Goal: Navigation & Orientation: Find specific page/section

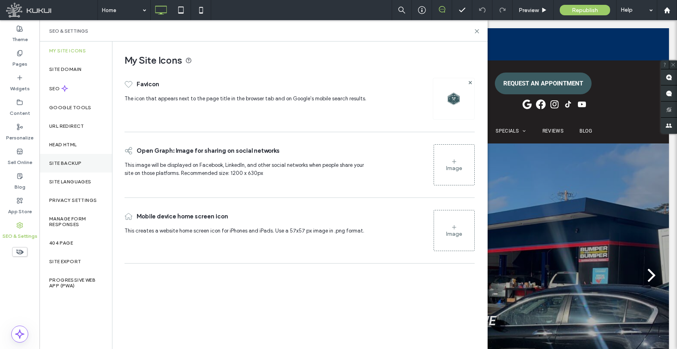
click at [62, 166] on div "Site Backup" at bounding box center [75, 163] width 73 height 19
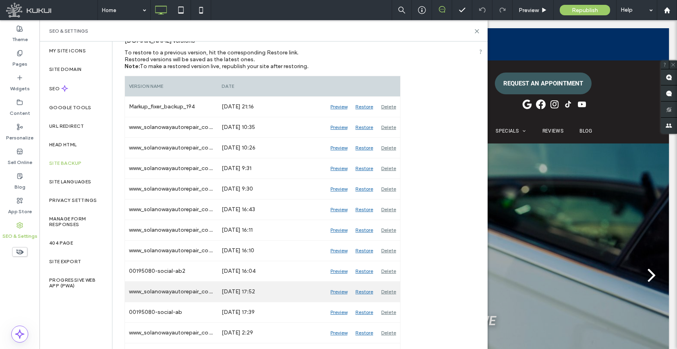
scroll to position [106, 0]
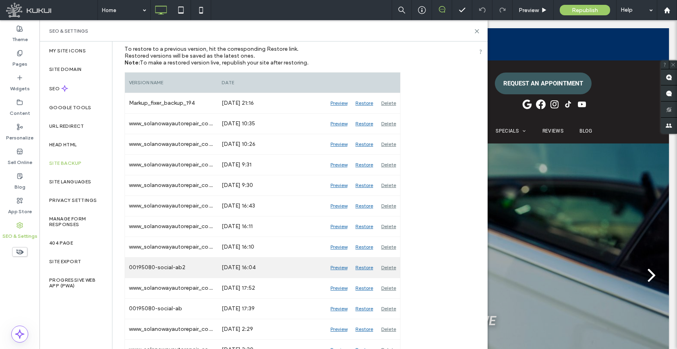
click at [336, 267] on div "Preview" at bounding box center [338, 267] width 25 height 20
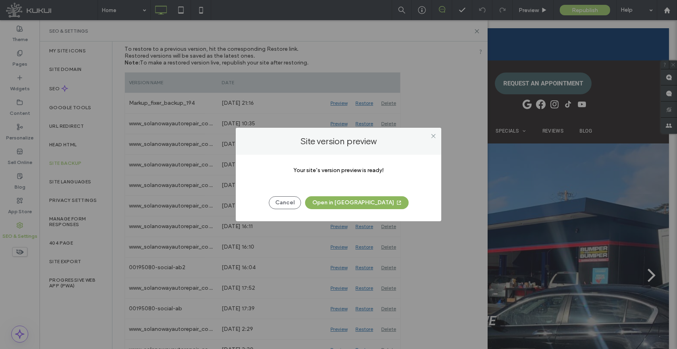
click at [348, 202] on button "Open in [GEOGRAPHIC_DATA]" at bounding box center [357, 202] width 104 height 13
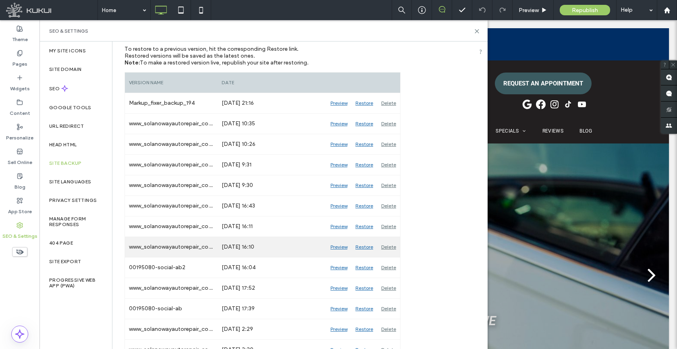
click at [338, 246] on div "Preview" at bounding box center [338, 247] width 25 height 20
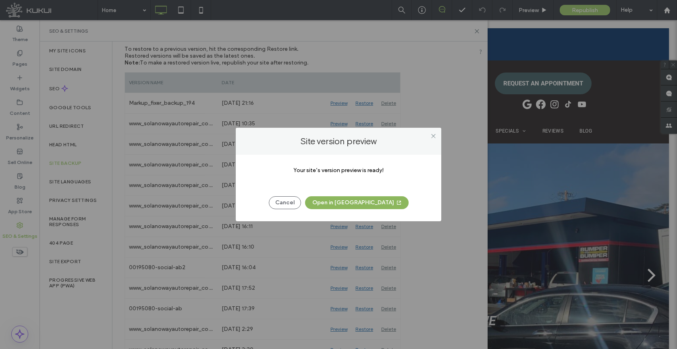
click at [365, 201] on button "Open in [GEOGRAPHIC_DATA]" at bounding box center [357, 202] width 104 height 13
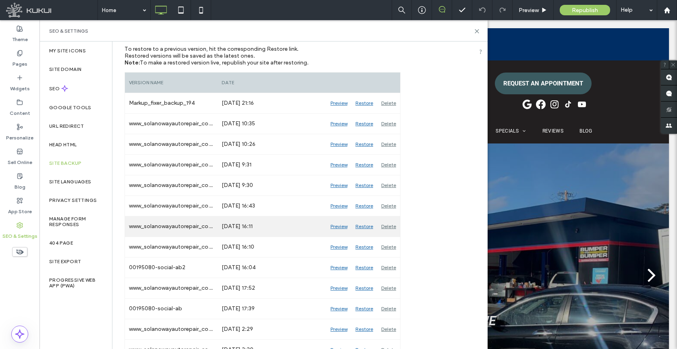
click at [339, 227] on div "Preview" at bounding box center [338, 226] width 25 height 20
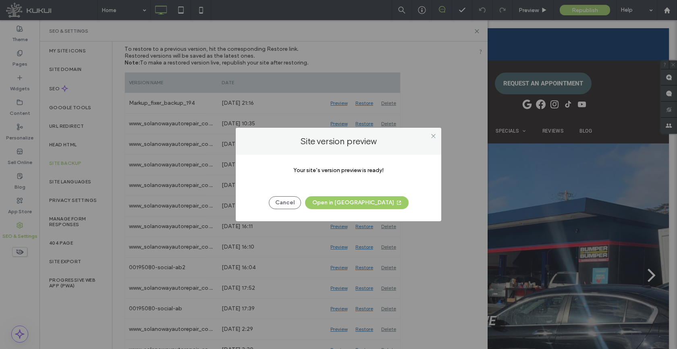
click at [343, 201] on button "Open in [GEOGRAPHIC_DATA]" at bounding box center [357, 202] width 104 height 13
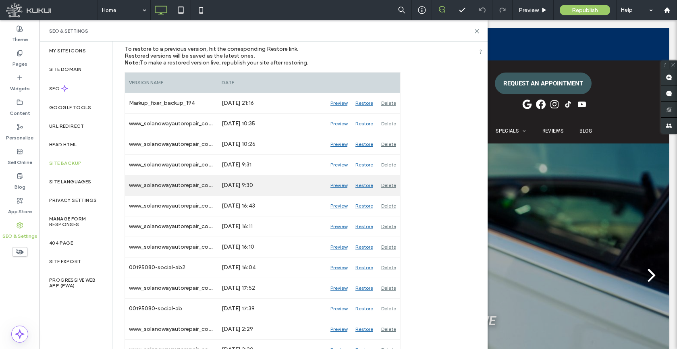
click at [341, 184] on div "Preview" at bounding box center [338, 185] width 25 height 20
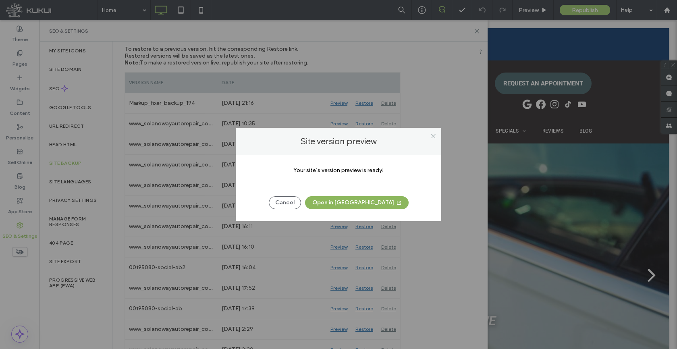
click at [344, 201] on button "Open in [GEOGRAPHIC_DATA]" at bounding box center [357, 202] width 104 height 13
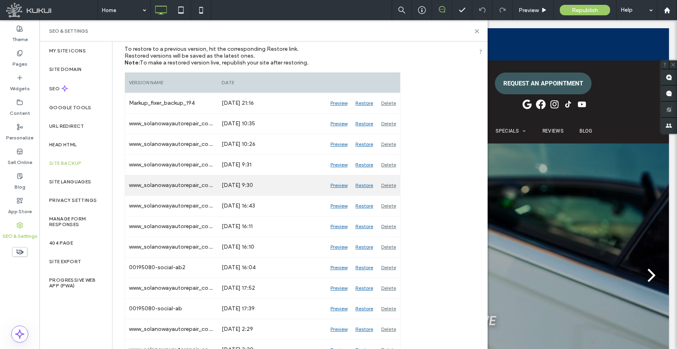
drag, startPoint x: 242, startPoint y: 187, endPoint x: 266, endPoint y: 186, distance: 24.2
click at [265, 186] on div "[DATE] 9:30" at bounding box center [272, 185] width 109 height 20
drag, startPoint x: 272, startPoint y: 186, endPoint x: 222, endPoint y: 185, distance: 50.8
click at [222, 185] on div "[DATE] 9:30" at bounding box center [272, 185] width 109 height 20
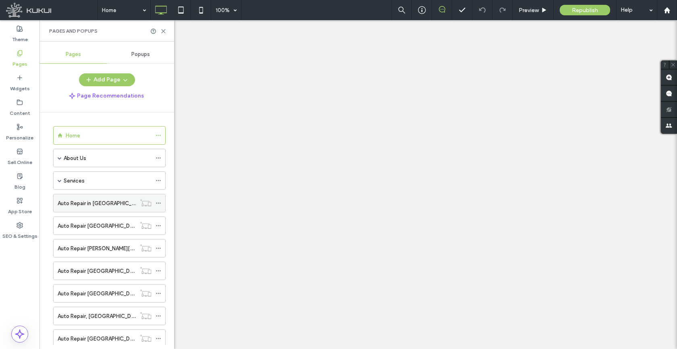
click at [25, 223] on div "SEO & Settings" at bounding box center [19, 230] width 39 height 25
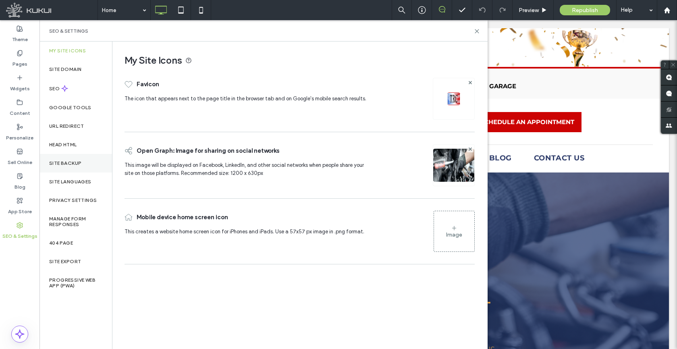
click at [71, 162] on label "Site Backup" at bounding box center [65, 163] width 32 height 6
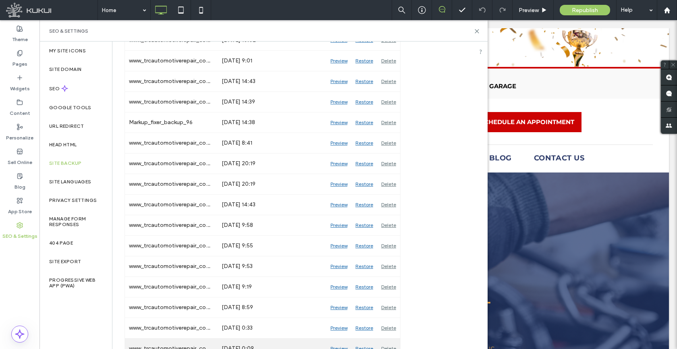
scroll to position [172, 0]
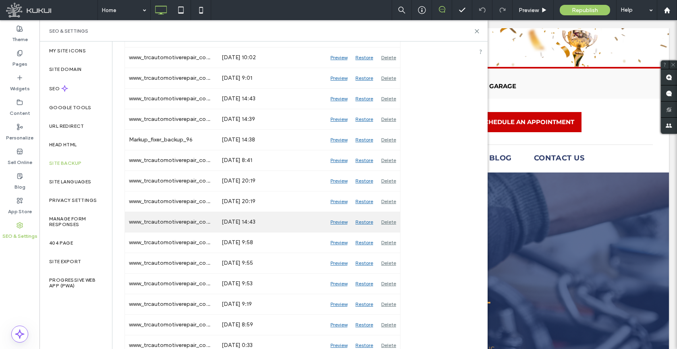
click at [341, 220] on div "Preview" at bounding box center [338, 222] width 25 height 20
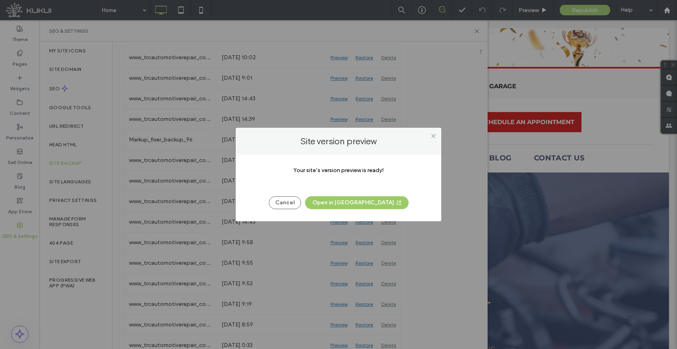
click at [345, 203] on button "Open in [GEOGRAPHIC_DATA]" at bounding box center [357, 202] width 104 height 13
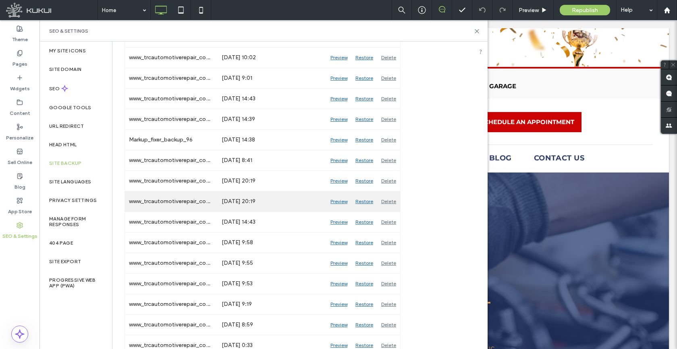
click at [335, 201] on div "Preview" at bounding box center [338, 201] width 25 height 20
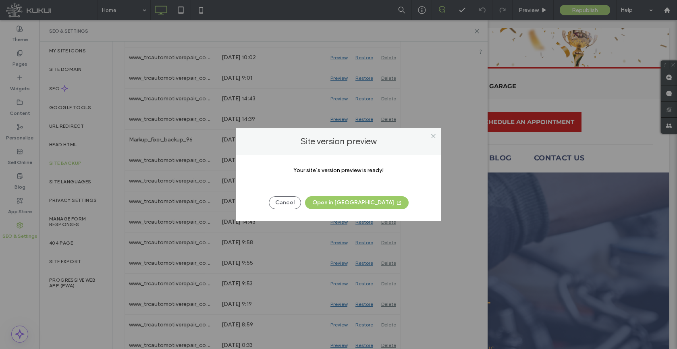
click at [334, 201] on button "Open in [GEOGRAPHIC_DATA]" at bounding box center [357, 202] width 104 height 13
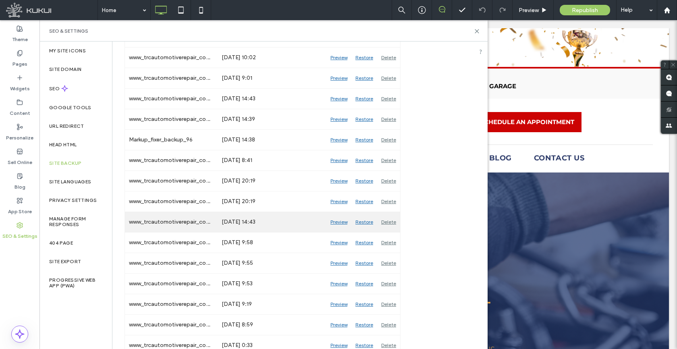
click at [343, 221] on div "Preview" at bounding box center [338, 222] width 25 height 20
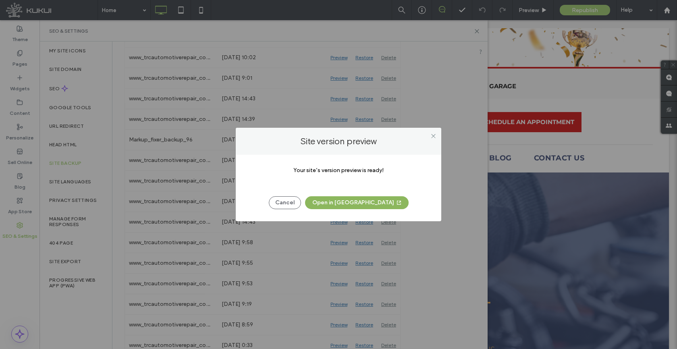
click at [394, 205] on span "button" at bounding box center [398, 203] width 8 height 12
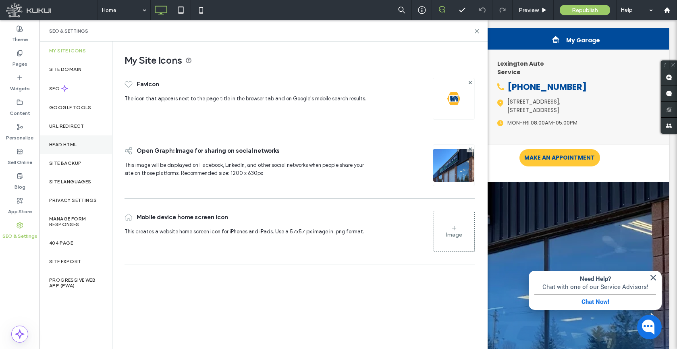
click at [59, 148] on div "Head HTML" at bounding box center [75, 144] width 73 height 19
